Goal: Transaction & Acquisition: Purchase product/service

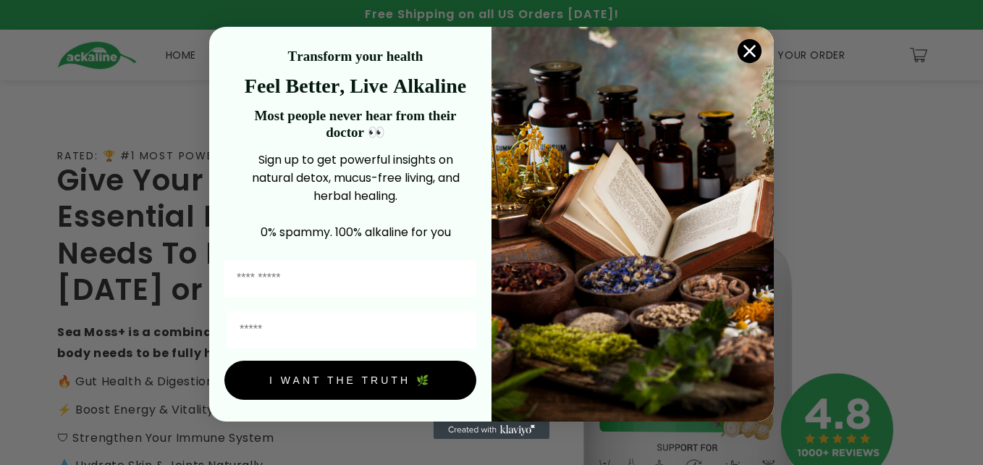
click at [746, 48] on circle "Close dialog" at bounding box center [750, 50] width 24 height 24
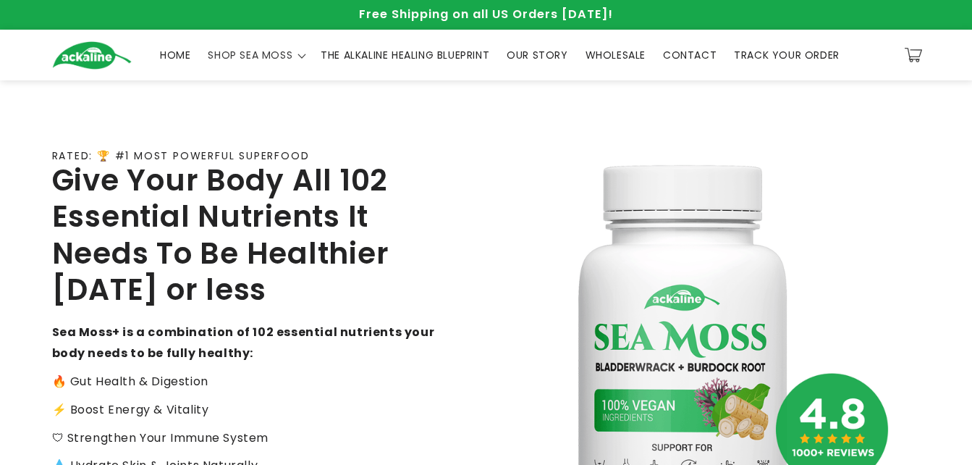
click at [364, 52] on span "THE ALKALINE HEALING BLUEPRINT" at bounding box center [405, 55] width 169 height 13
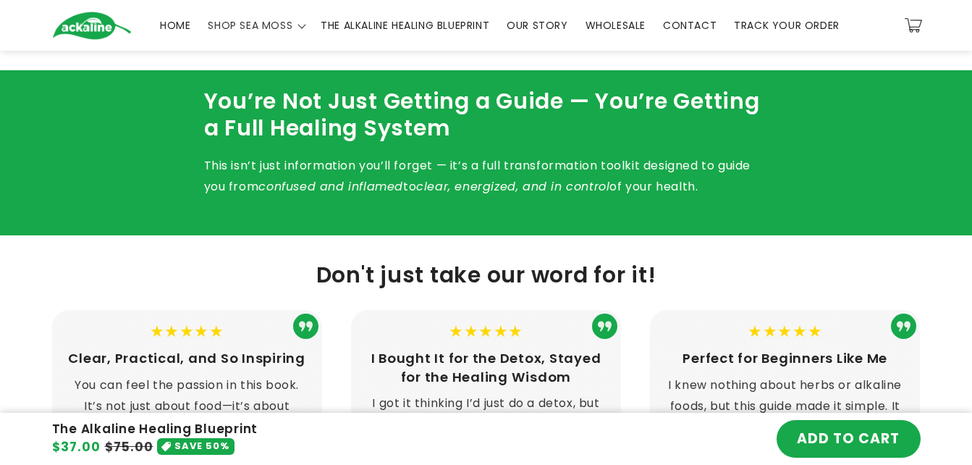
scroll to position [1448, 0]
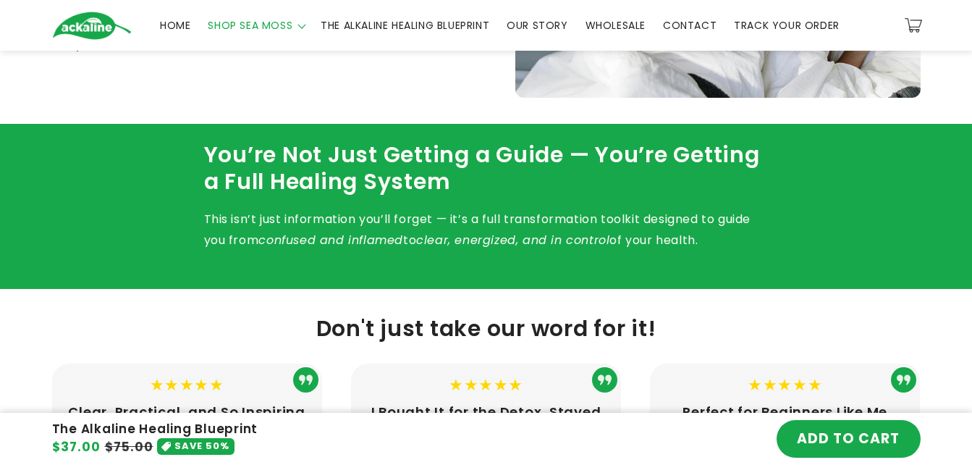
click at [283, 27] on span "SHOP SEA MOSS" at bounding box center [250, 25] width 85 height 13
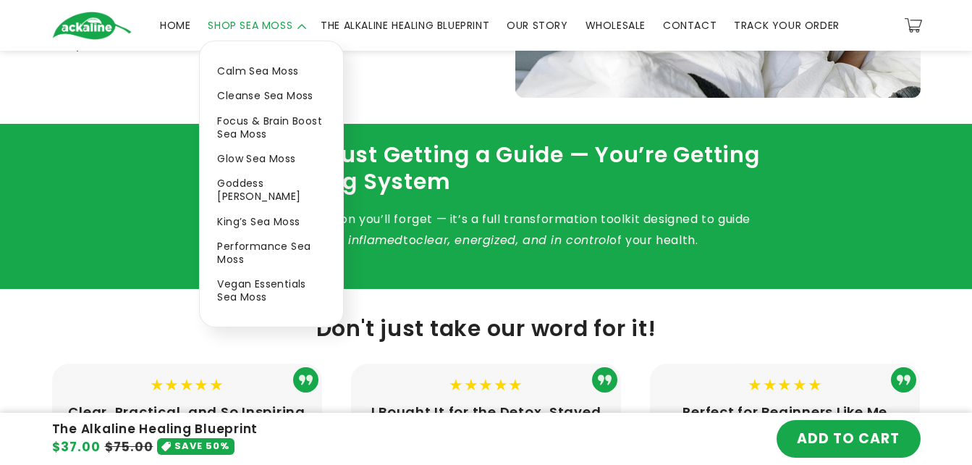
click at [253, 208] on link "King’s Sea Moss" at bounding box center [271, 220] width 143 height 25
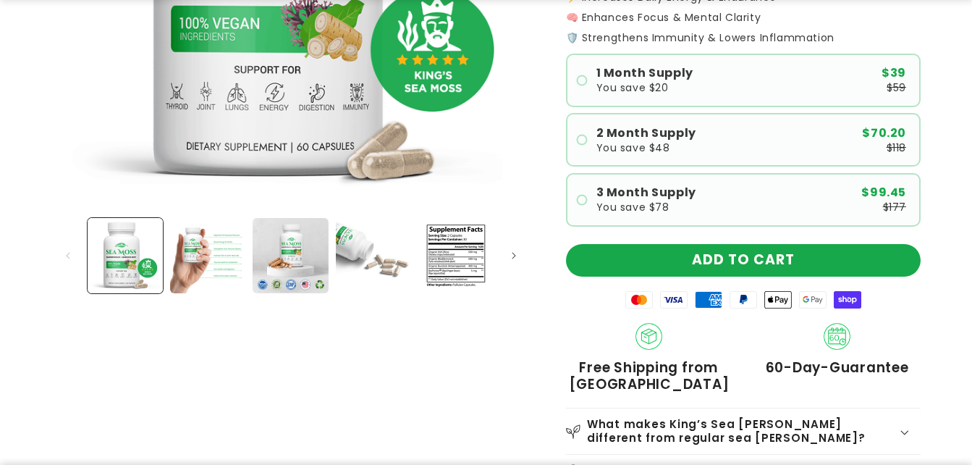
scroll to position [434, 0]
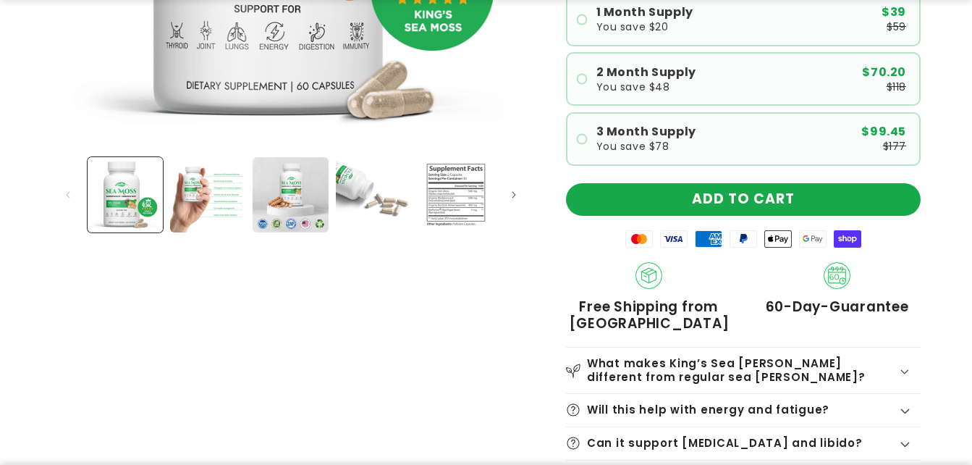
click at [468, 200] on button "Load image 5 in gallery view" at bounding box center [455, 194] width 75 height 75
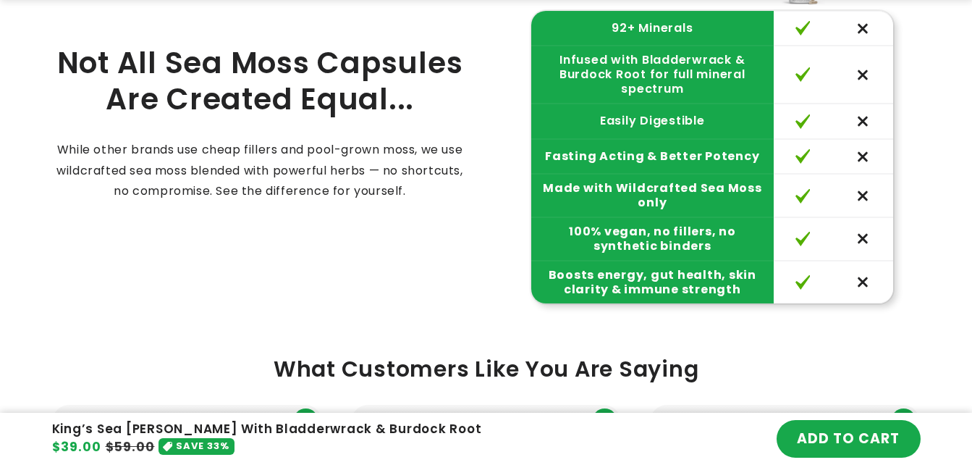
scroll to position [2534, 0]
